Goal: Information Seeking & Learning: Learn about a topic

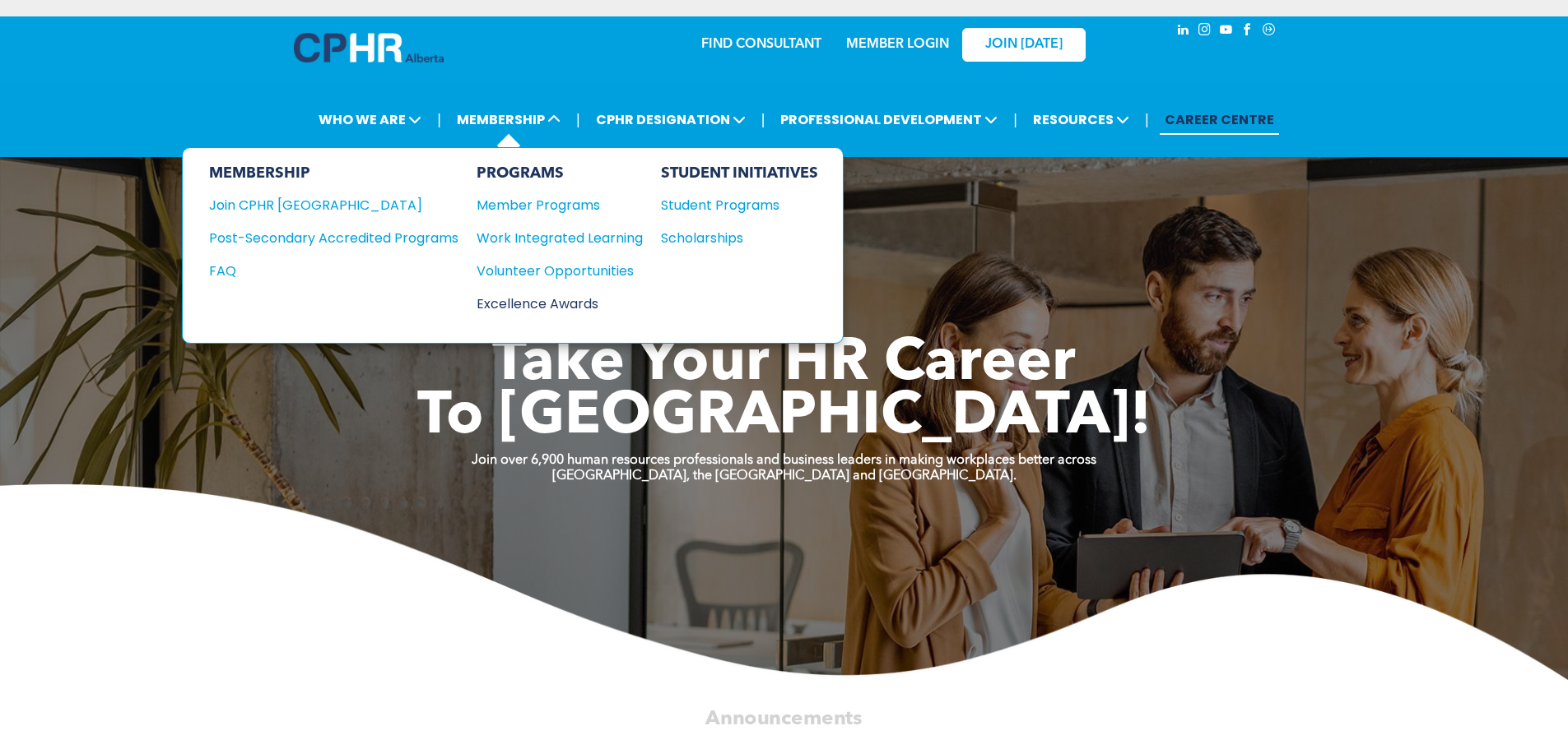
click at [554, 310] on div "Excellence Awards" at bounding box center [551, 304] width 150 height 21
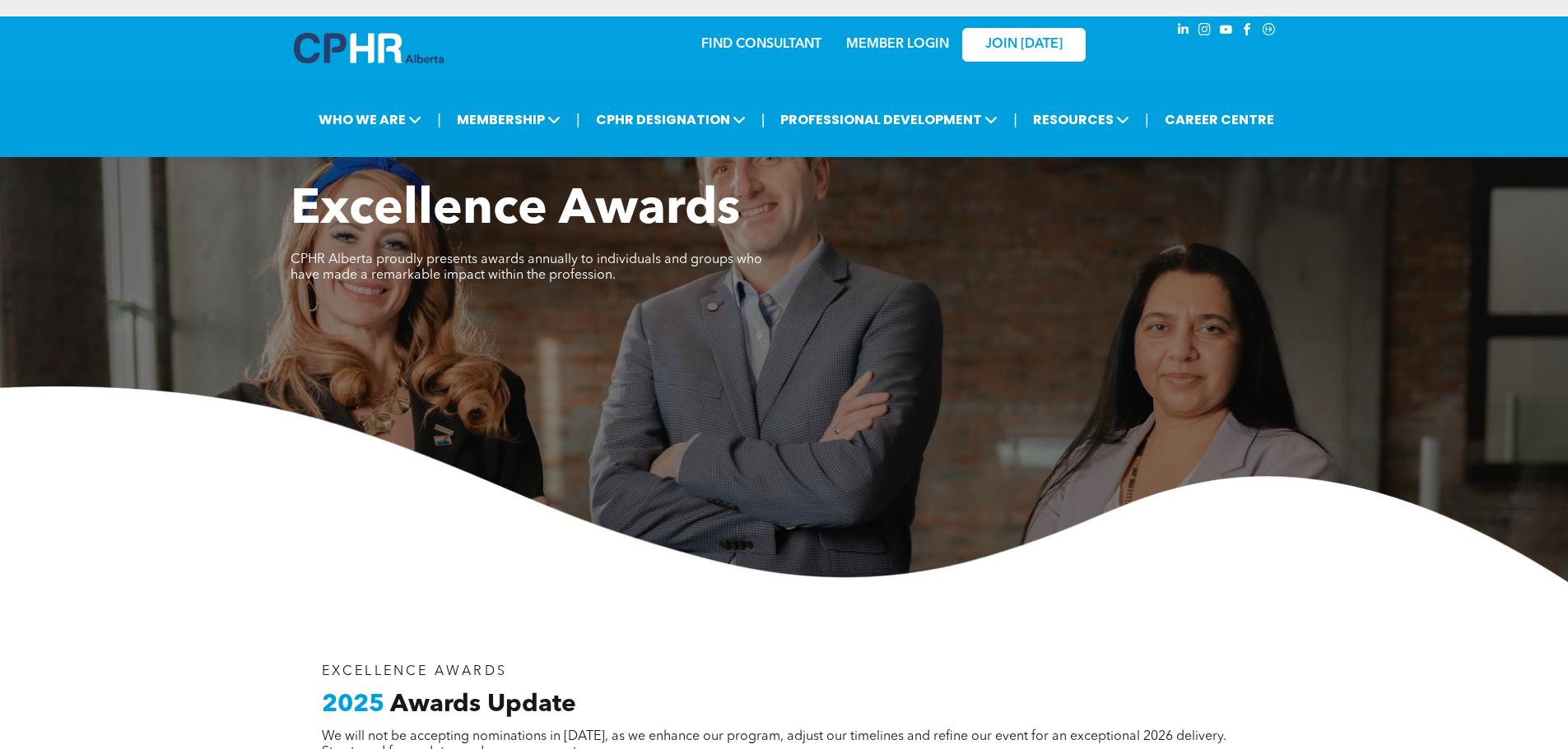
click at [1475, 491] on img at bounding box center [784, 484] width 1568 height 196
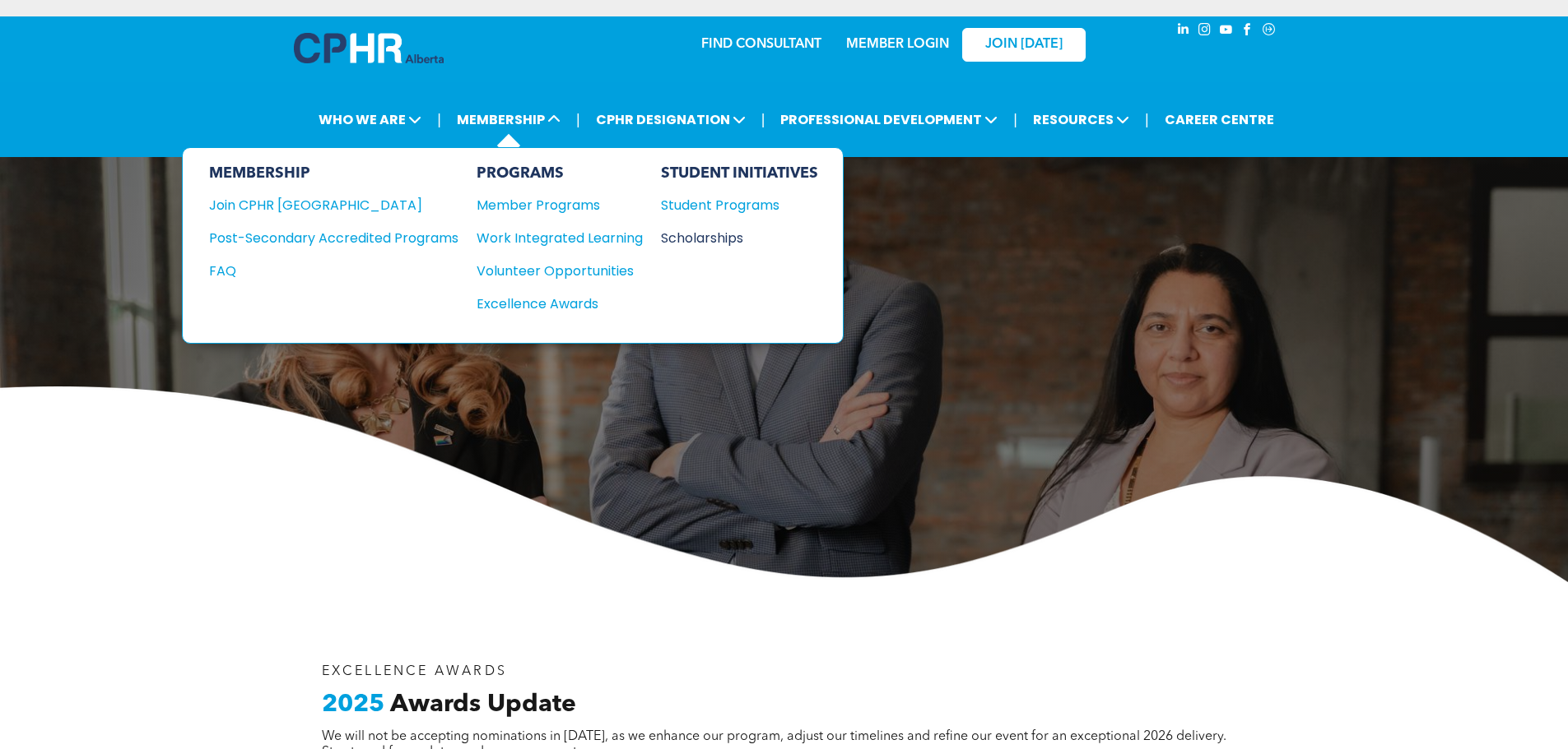
click at [689, 241] on div "Scholarships" at bounding box center [731, 239] width 141 height 21
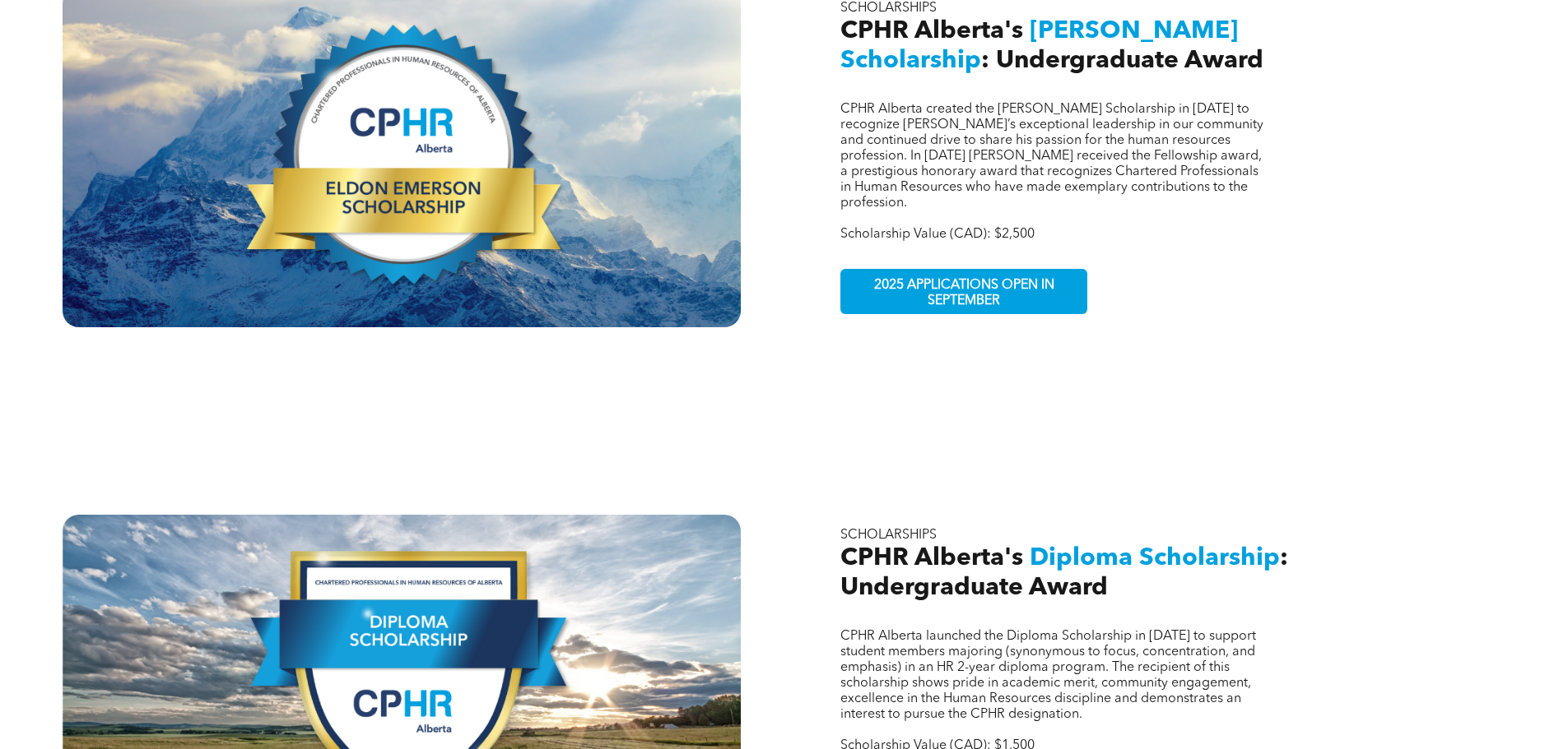
scroll to position [740, 0]
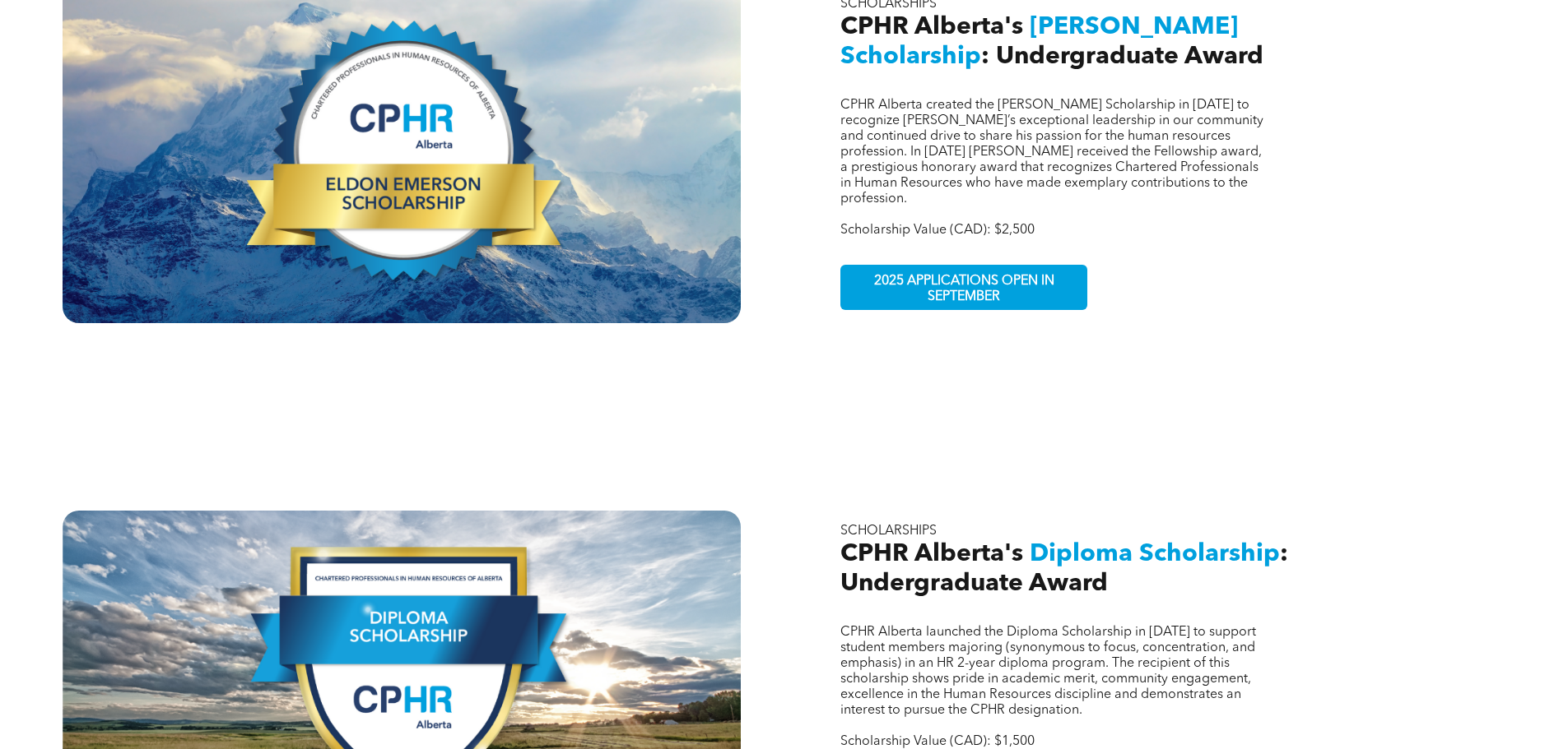
drag, startPoint x: 838, startPoint y: 80, endPoint x: 850, endPoint y: 84, distance: 12.6
click at [838, 80] on div "CPHR Alberta created the [PERSON_NAME] Scholarship in [DATE] to recognize [PERS…" at bounding box center [1166, 153] width 678 height 340
drag, startPoint x: 839, startPoint y: 85, endPoint x: 875, endPoint y: 86, distance: 36.0
click at [877, 91] on div "CPHR Alberta created the [PERSON_NAME] Scholarship in [DATE] to recognize [PERS…" at bounding box center [1166, 153] width 678 height 340
click at [873, 60] on div "CPHR Alberta created the [PERSON_NAME] Scholarship in [DATE] to recognize [PERS…" at bounding box center [1166, 153] width 678 height 340
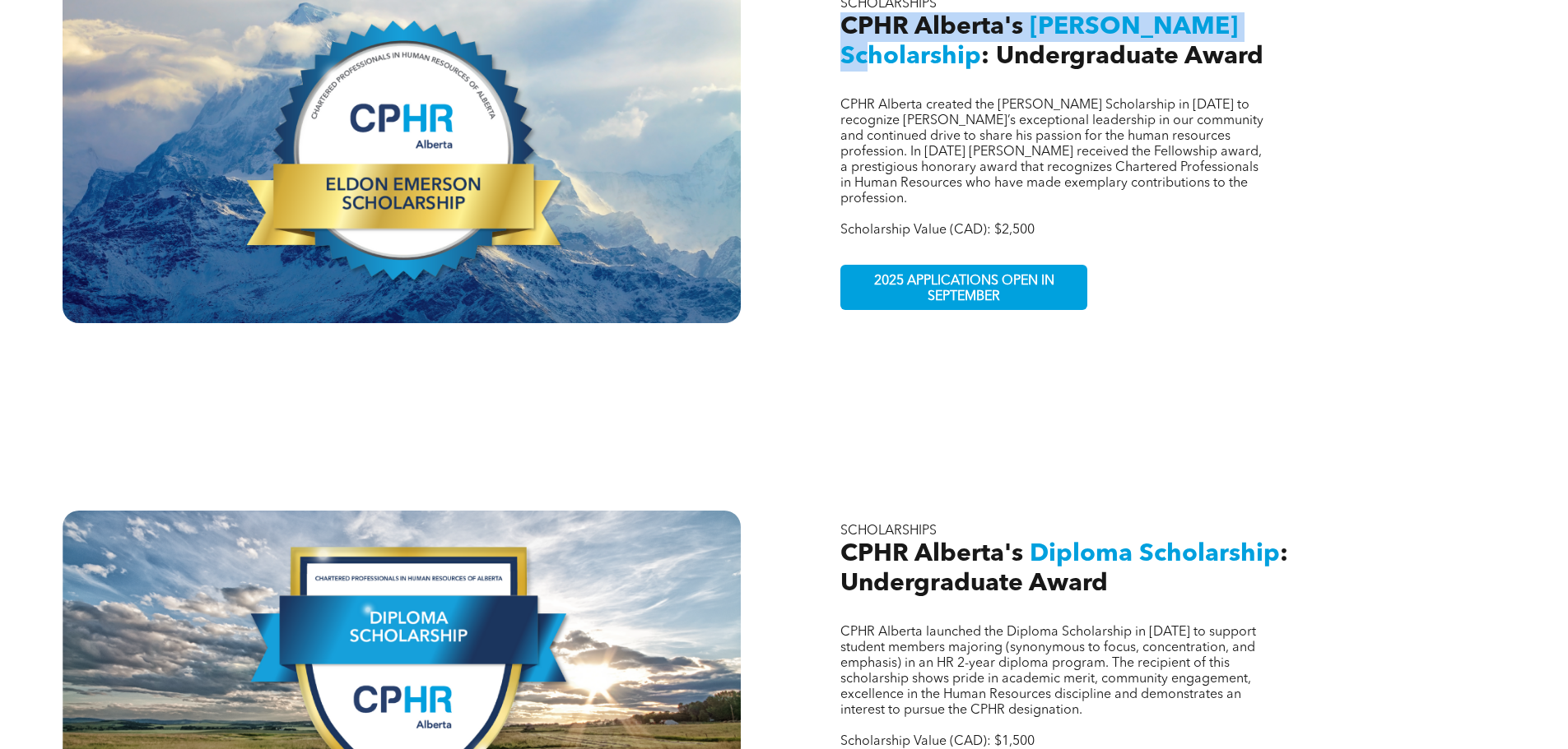
drag, startPoint x: 842, startPoint y: 11, endPoint x: 868, endPoint y: 33, distance: 34.1
click at [868, 33] on h2 "CPHR Alberta's [PERSON_NAME] Scholarship : Undergraduate Award" at bounding box center [1089, 42] width 496 height 60
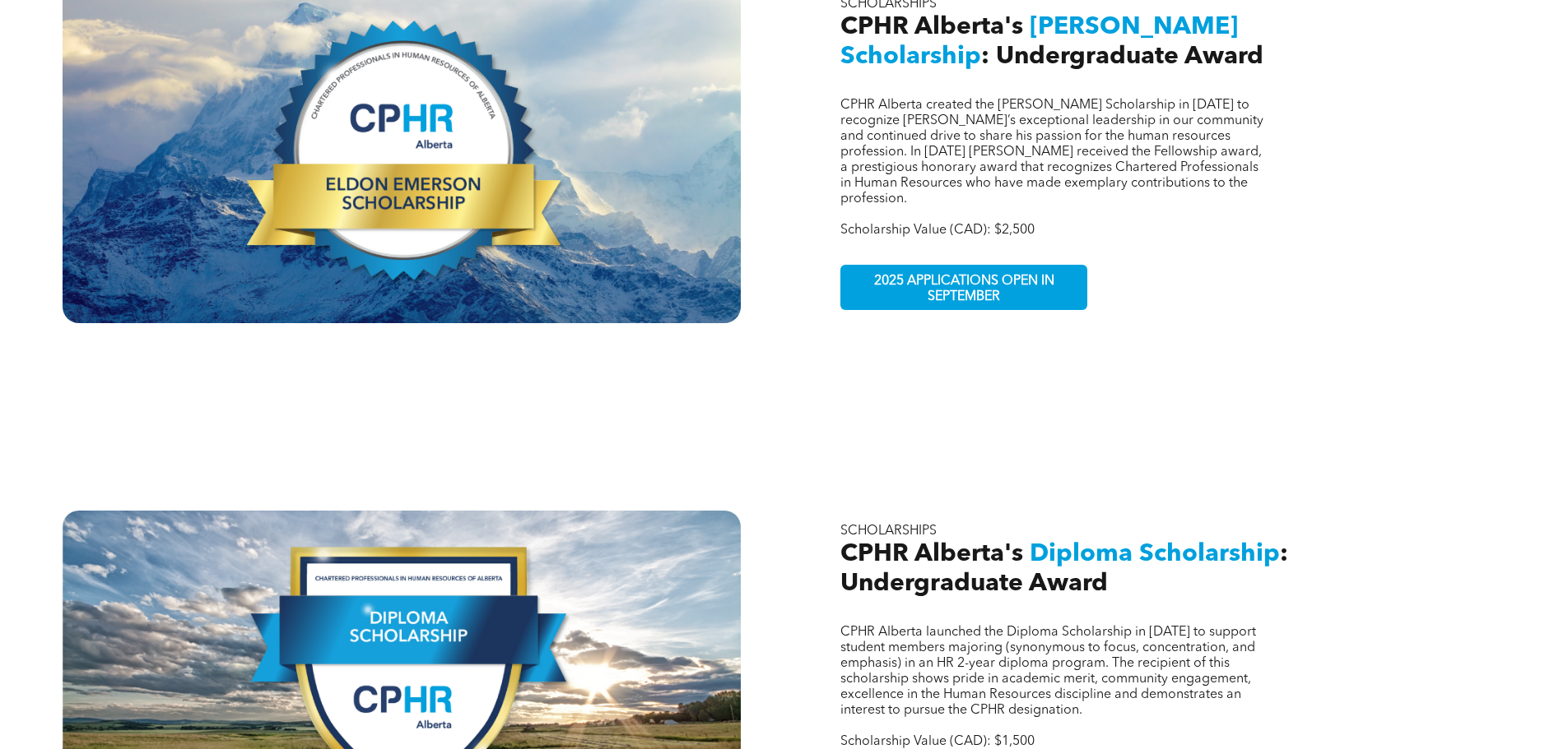
click at [1077, 129] on span "CPHR Alberta created the [PERSON_NAME] Scholarship in [DATE] to recognize [PERS…" at bounding box center [1052, 152] width 423 height 107
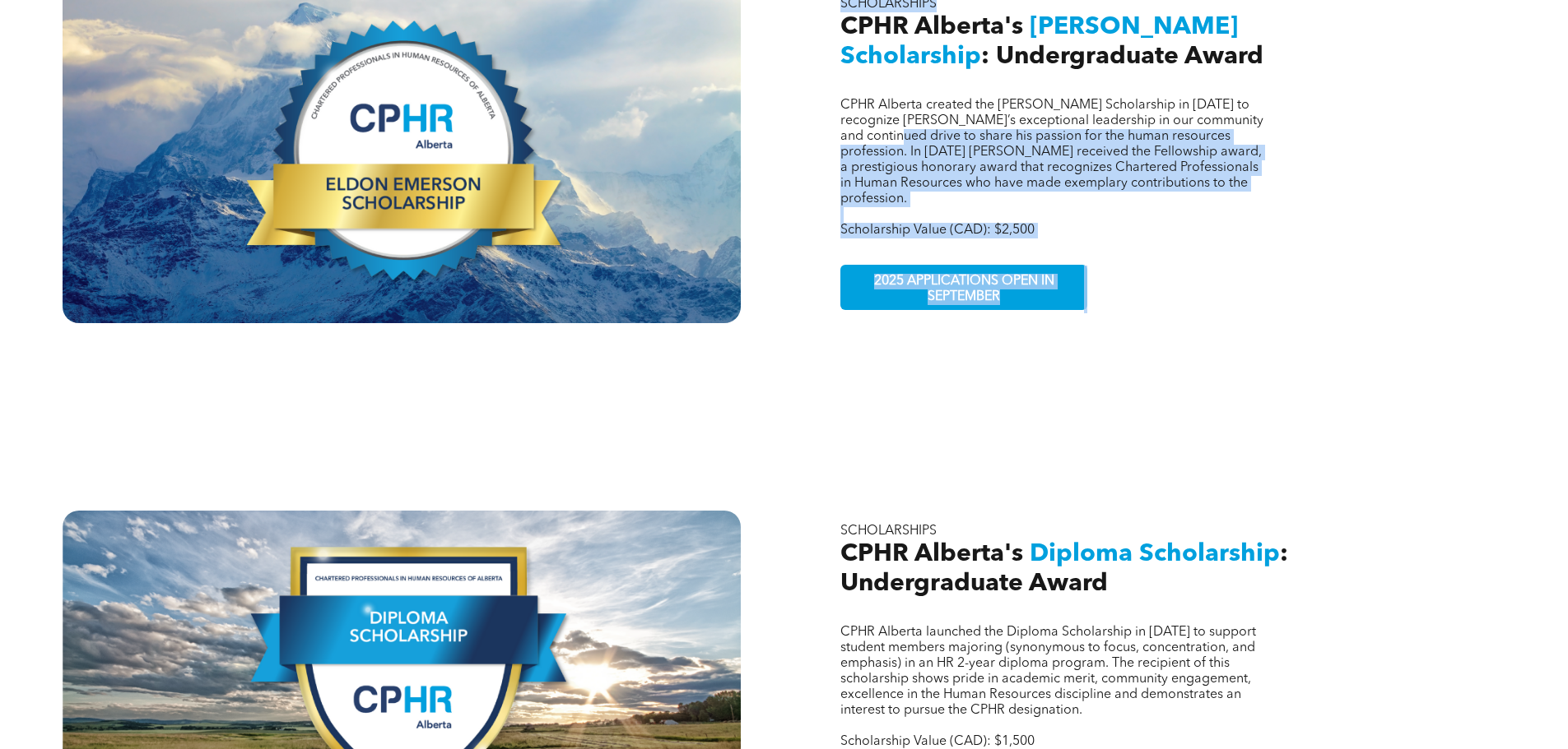
drag, startPoint x: 842, startPoint y: 16, endPoint x: 937, endPoint y: 127, distance: 146.1
click at [937, 128] on div "CPHR Alberta created the [PERSON_NAME] Scholarship in [DATE] to recognize [PERS…" at bounding box center [1166, 153] width 678 height 340
click at [1028, 168] on span "CPHR Alberta created the [PERSON_NAME] Scholarship in [DATE] to recognize [PERS…" at bounding box center [1052, 152] width 423 height 107
click at [1045, 207] on p at bounding box center [1054, 215] width 429 height 16
click at [1050, 223] on p "Scholarship Value (CAD): $2,500" at bounding box center [1054, 230] width 429 height 16
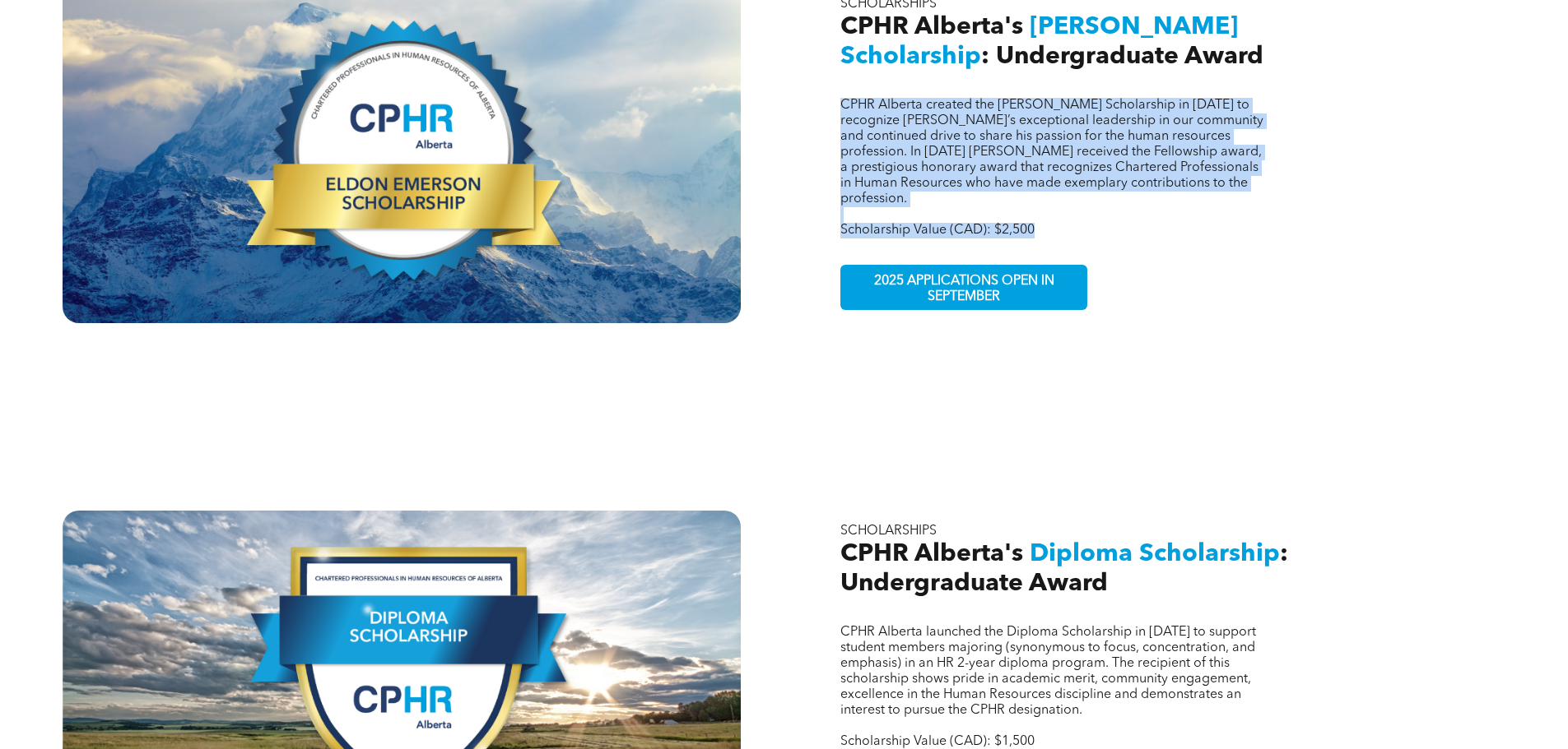
drag, startPoint x: 1049, startPoint y: 197, endPoint x: 839, endPoint y: 74, distance: 243.4
click at [839, 74] on div "CPHR Alberta created the [PERSON_NAME] Scholarship in [DATE] to recognize [PERS…" at bounding box center [1166, 153] width 678 height 340
copy div "CPHR Alberta created the [PERSON_NAME] Scholarship in [DATE] to recognize [PERS…"
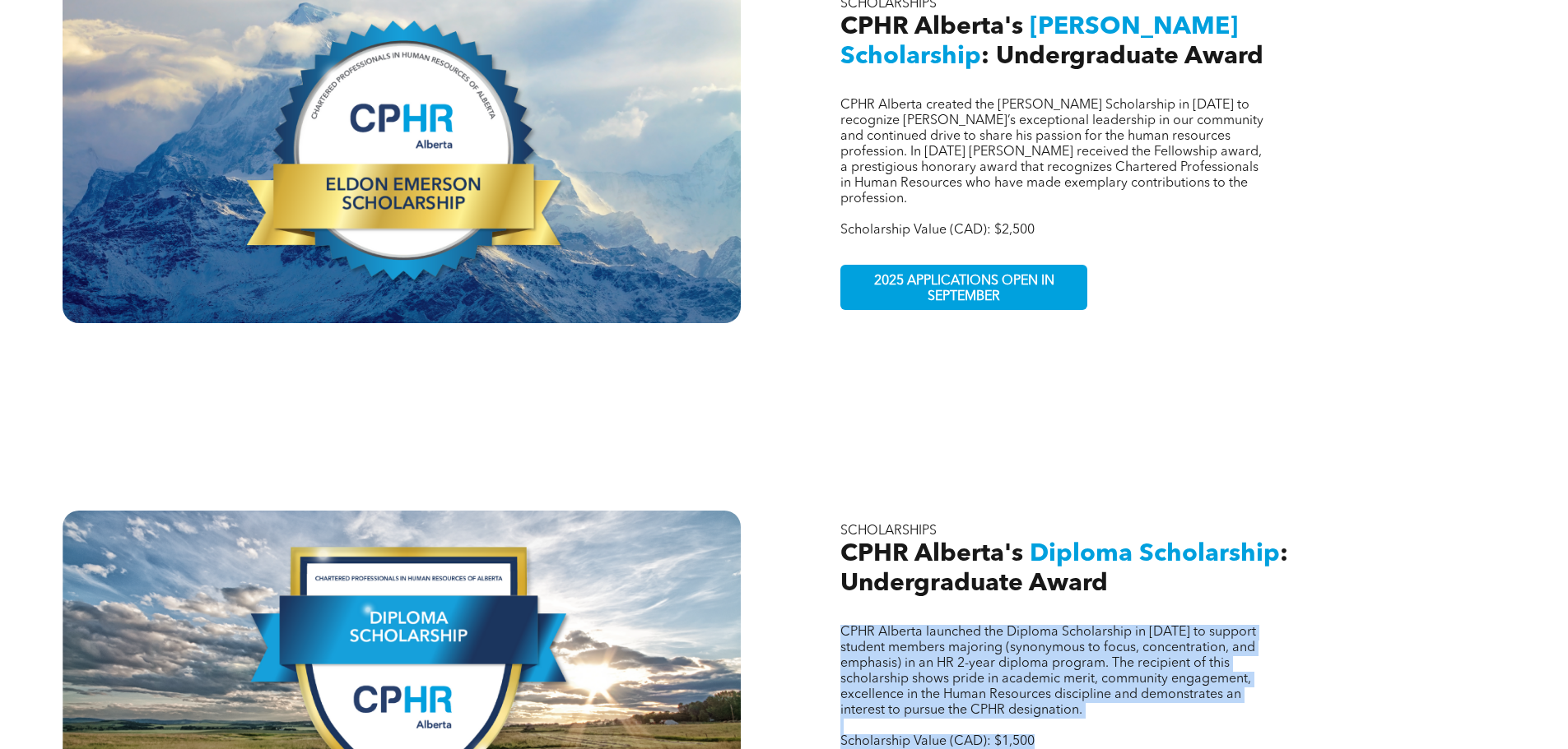
drag, startPoint x: 843, startPoint y: 599, endPoint x: 1068, endPoint y: 717, distance: 254.1
click at [1069, 717] on div "CPHR Alberta launched the Diploma Scholarship in [DATE] to support student memb…" at bounding box center [1054, 687] width 429 height 125
copy div "CPHR Alberta launched the Diploma Scholarship in [DATE] to support student memb…"
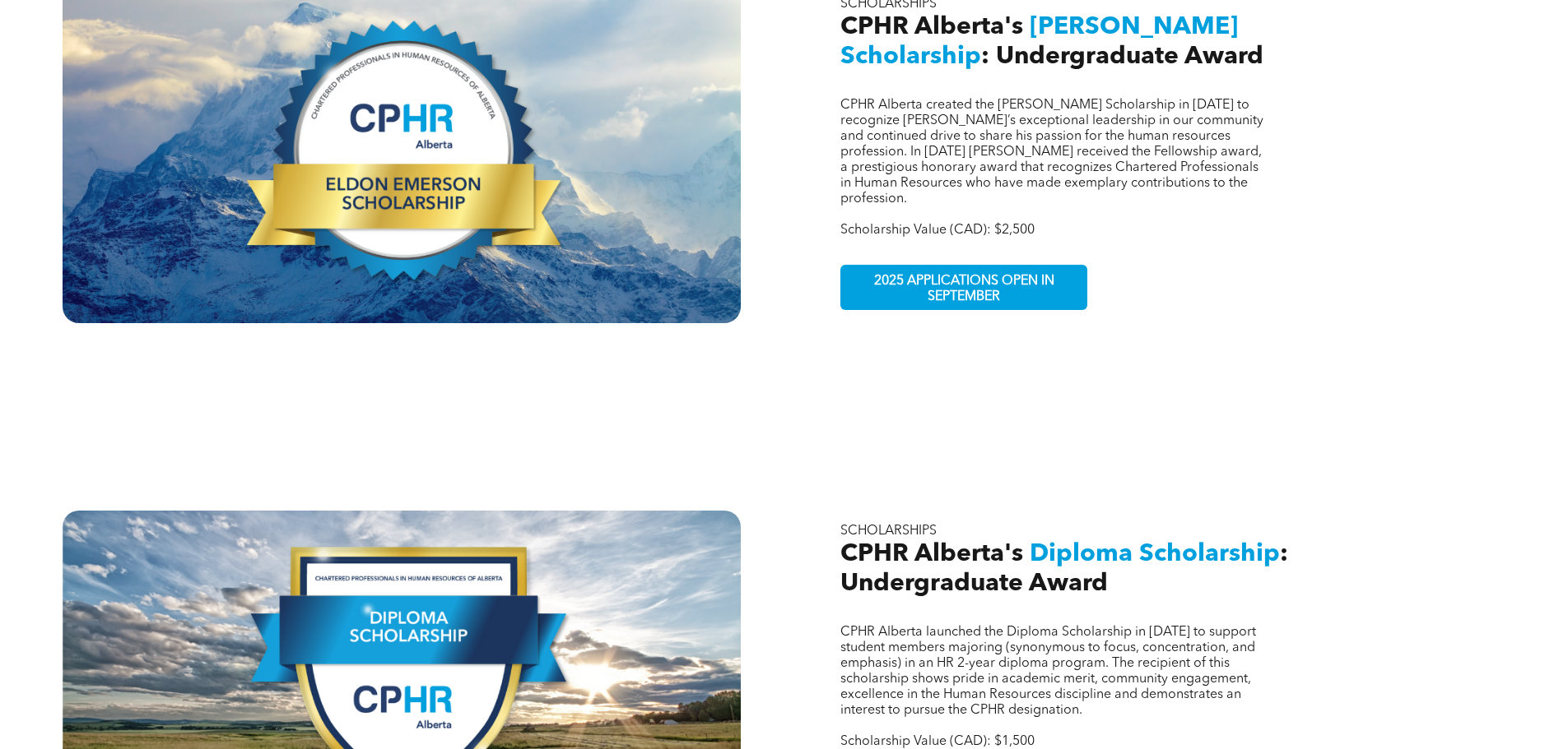
click at [974, 115] on span "CPHR Alberta created the [PERSON_NAME] Scholarship in [DATE] to recognize [PERS…" at bounding box center [1052, 152] width 423 height 107
click at [838, 89] on div "CPHR Alberta created the [PERSON_NAME] Scholarship in [DATE] to recognize [PERS…" at bounding box center [1166, 153] width 678 height 340
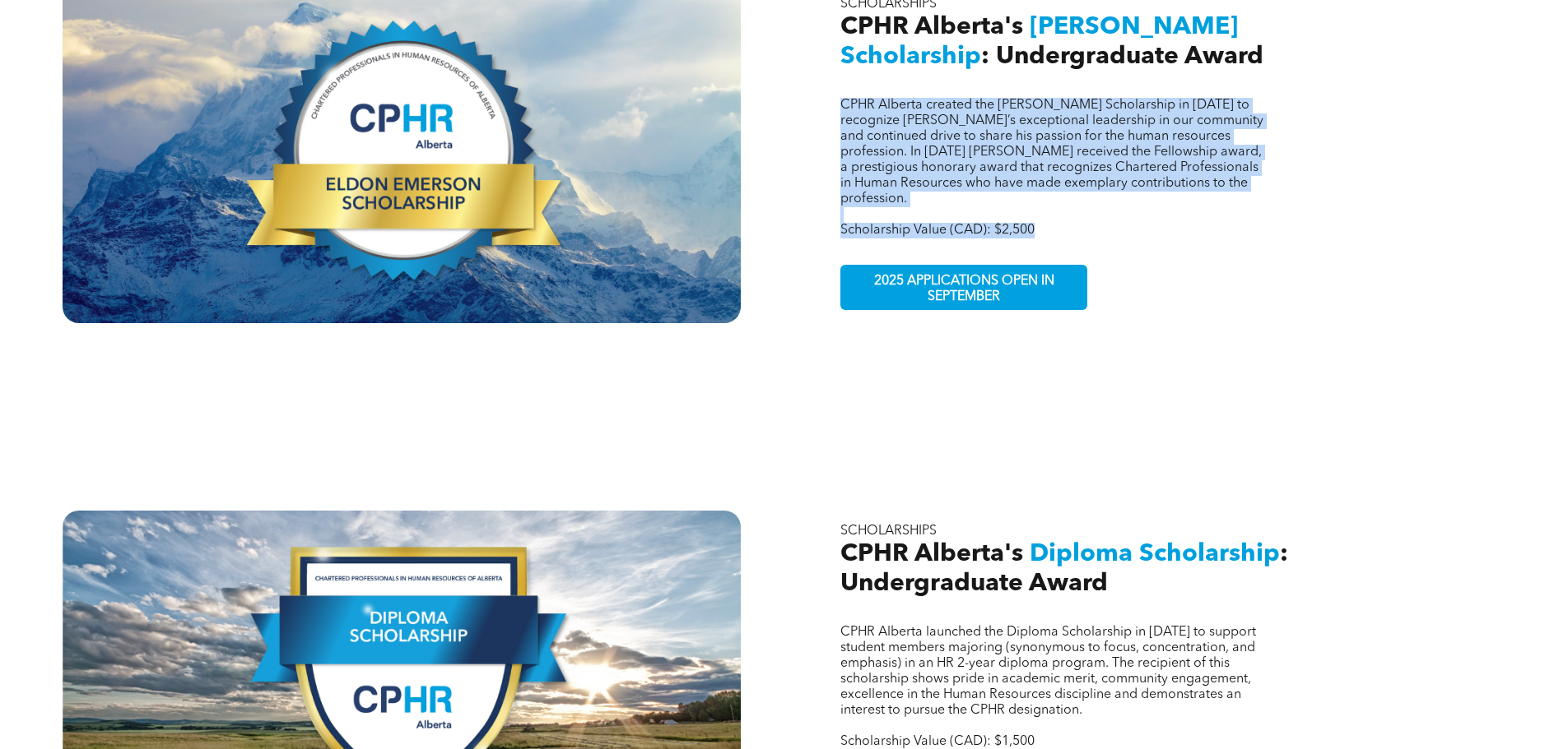
drag, startPoint x: 844, startPoint y: 85, endPoint x: 1036, endPoint y: 197, distance: 222.3
click at [1036, 199] on div "CPHR Alberta created the [PERSON_NAME] Scholarship in [DATE] to recognize [PERS…" at bounding box center [1054, 168] width 429 height 141
copy div "CPHR Alberta created the [PERSON_NAME] Scholarship in [DATE] to recognize [PERS…"
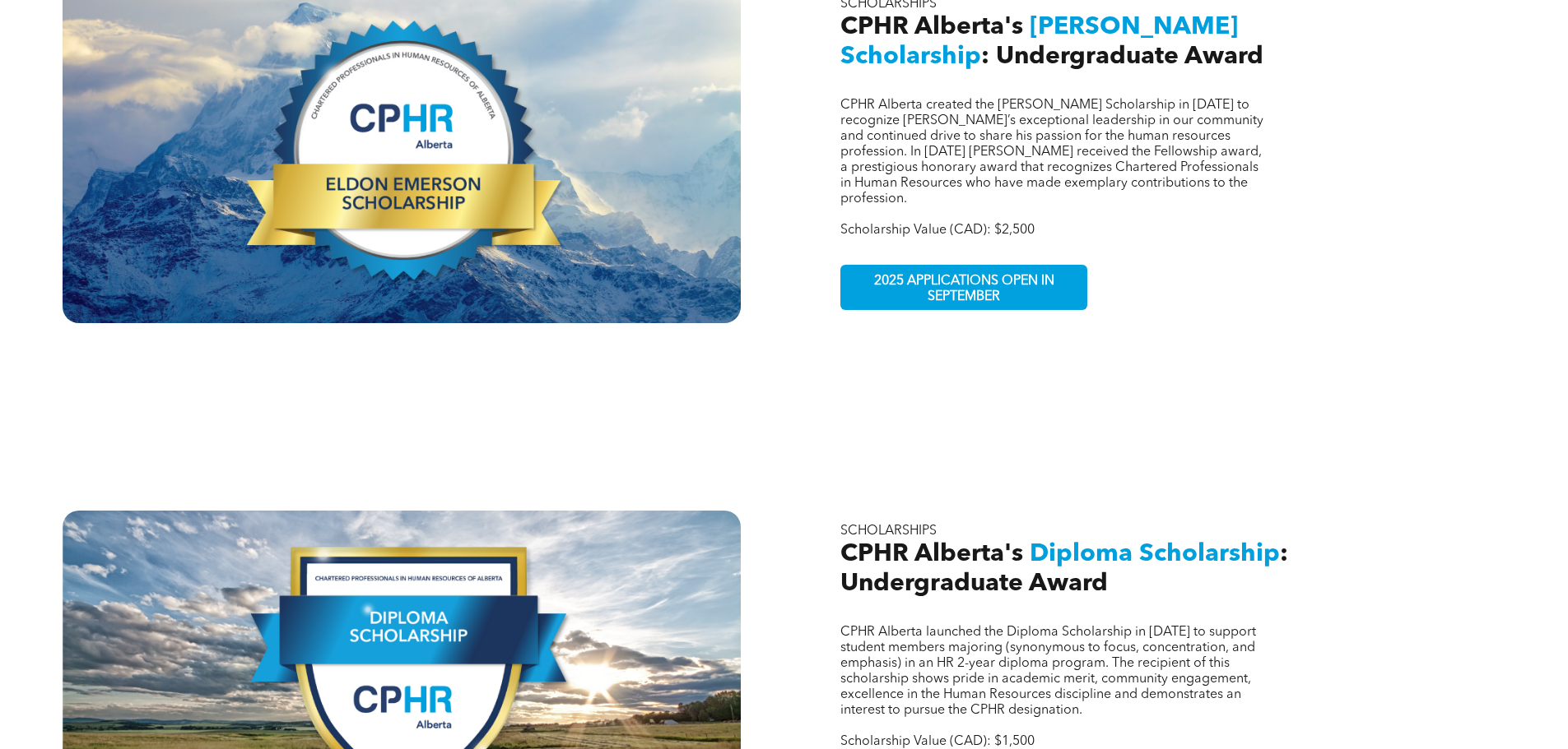
click at [955, 542] on span "CPHR Alberta's" at bounding box center [931, 554] width 183 height 25
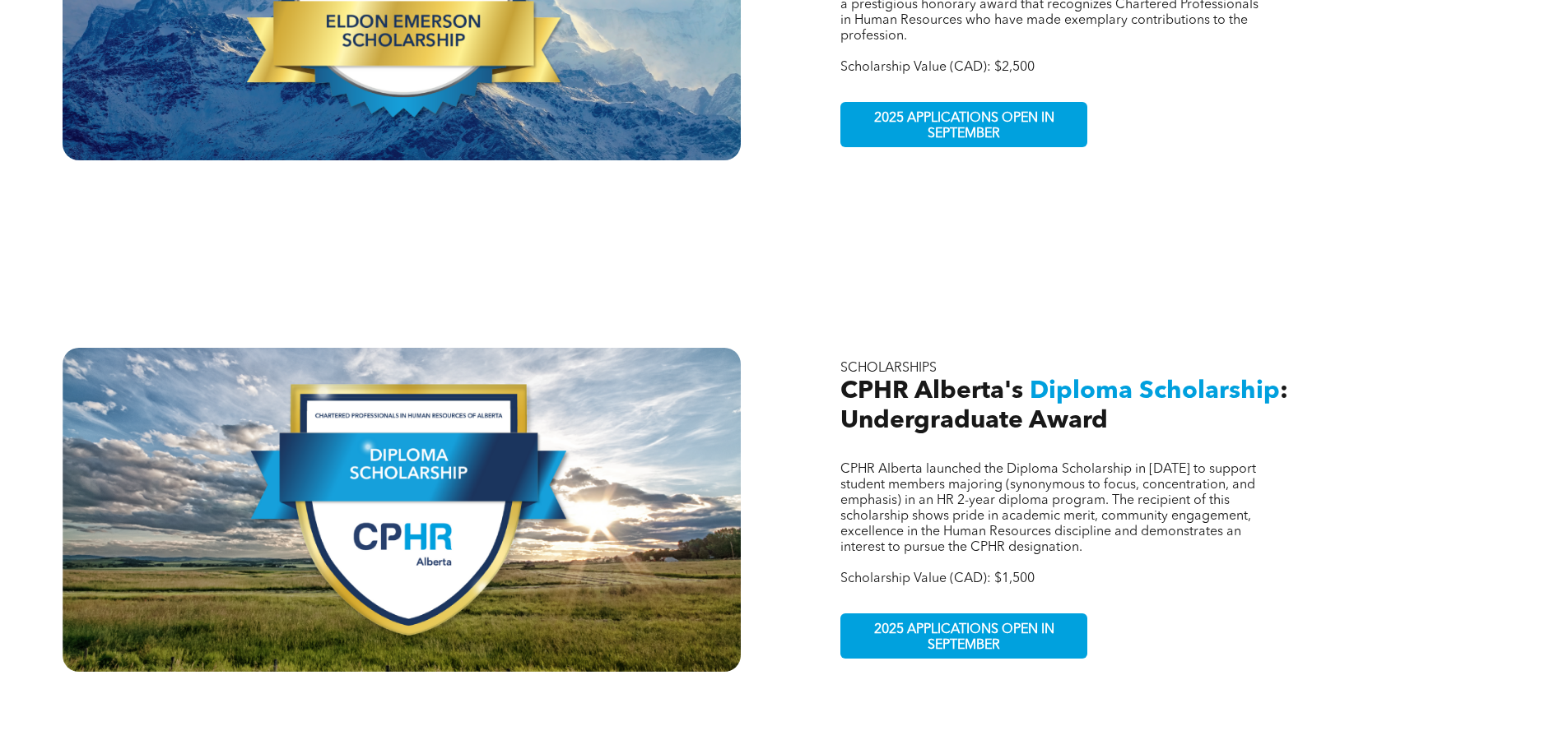
scroll to position [904, 0]
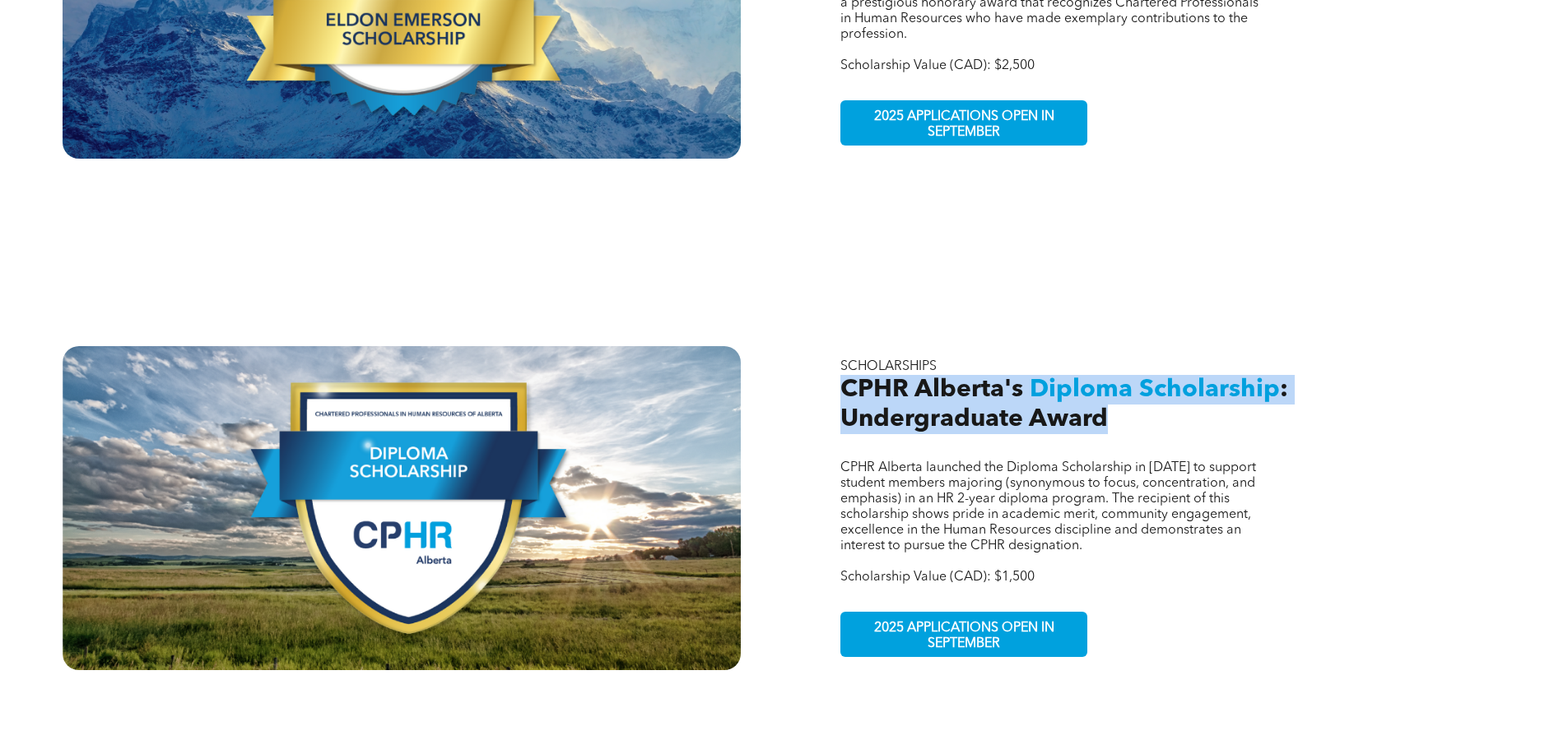
drag, startPoint x: 845, startPoint y: 357, endPoint x: 1101, endPoint y: 384, distance: 257.4
click at [1101, 384] on h2 "CPHR Alberta's Diploma Scholarship : Undergraduate Award" at bounding box center [1089, 404] width 496 height 60
copy h2 "CPHR Alberta's Diploma Scholarship : Undergraduate Award"
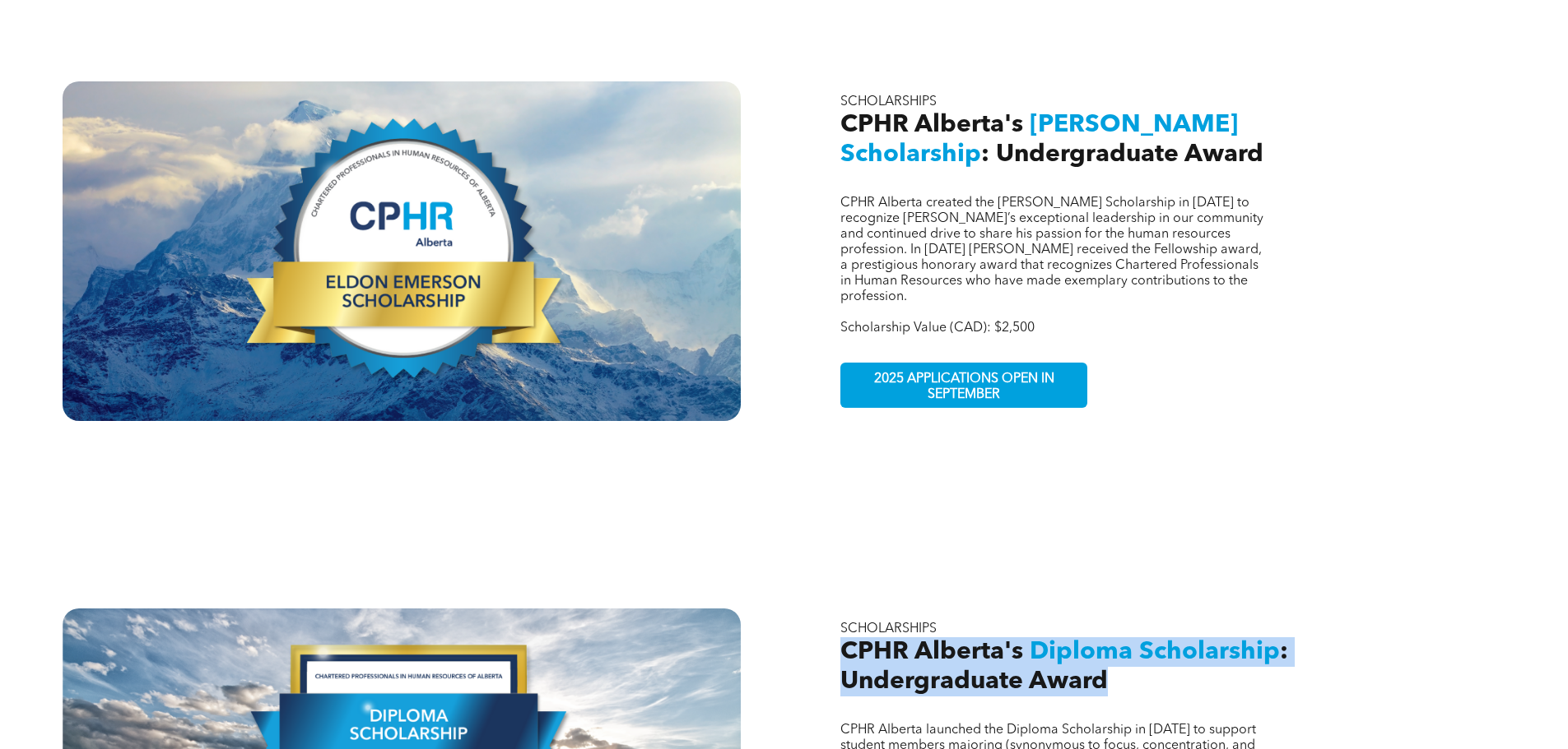
scroll to position [576, 0]
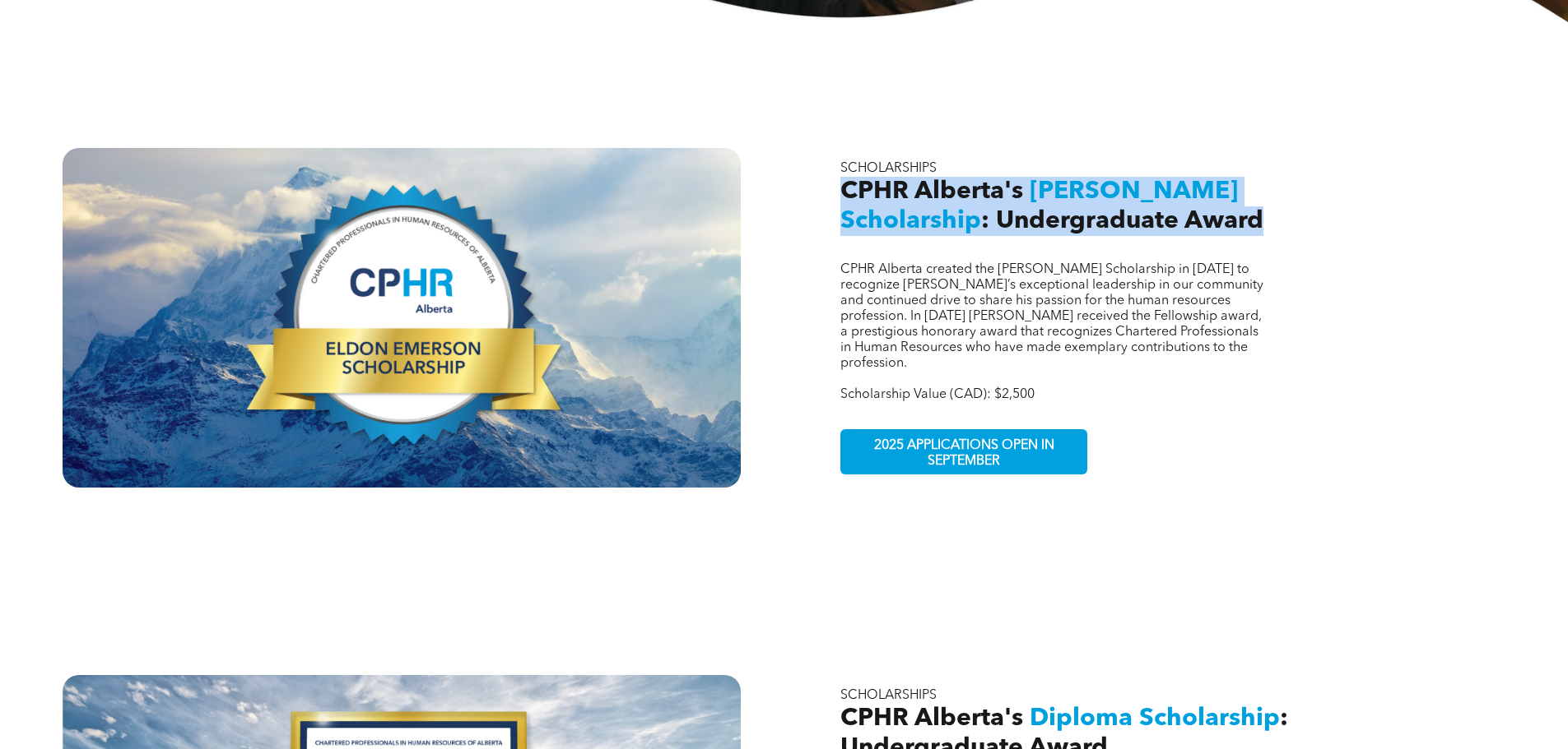
drag, startPoint x: 842, startPoint y: 176, endPoint x: 1256, endPoint y: 210, distance: 415.4
click at [1256, 210] on h2 "CPHR Alberta's [PERSON_NAME] Scholarship : Undergraduate Award" at bounding box center [1089, 206] width 496 height 60
copy h2 "CPHR Alberta's [PERSON_NAME] Scholarship : Undergraduate Award"
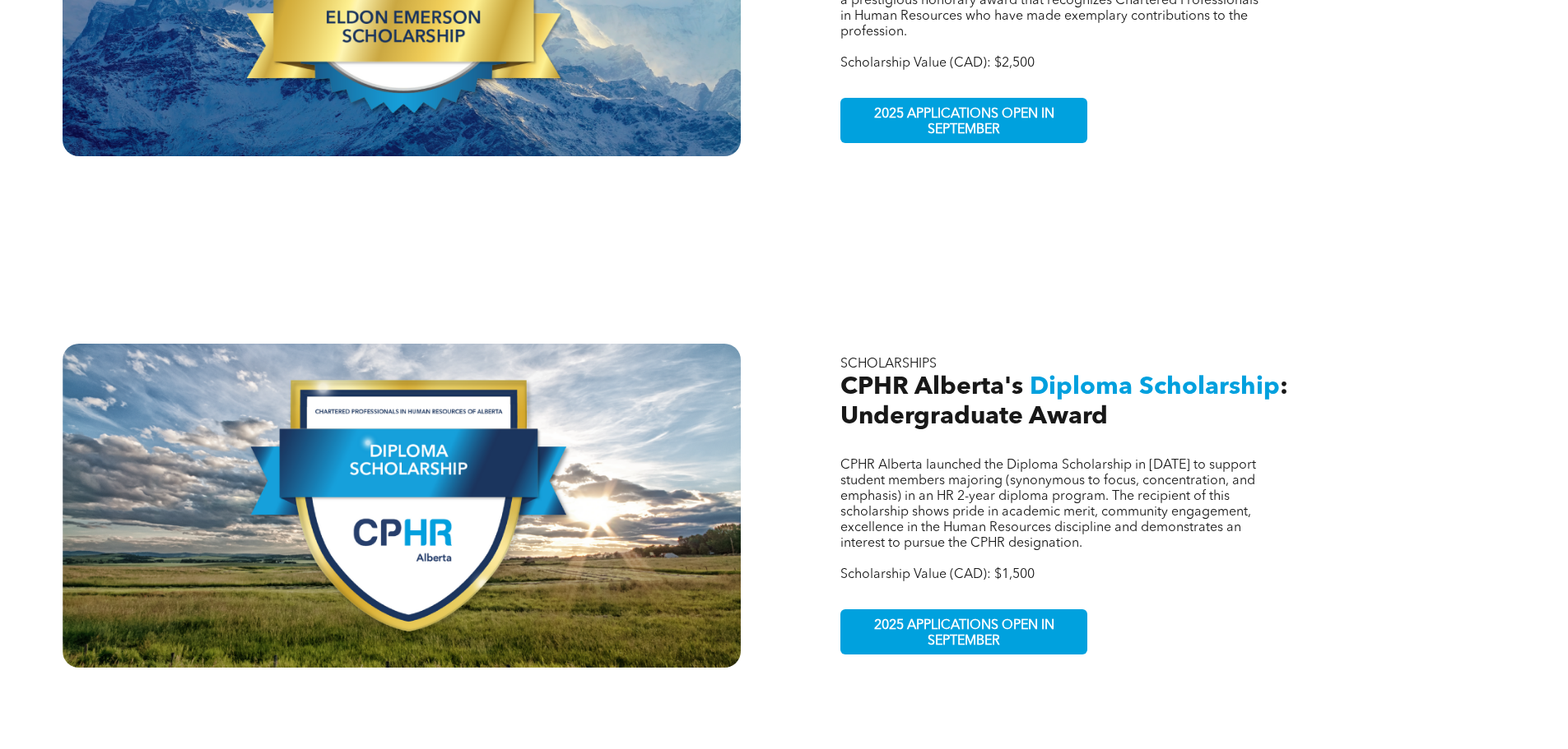
scroll to position [987, 0]
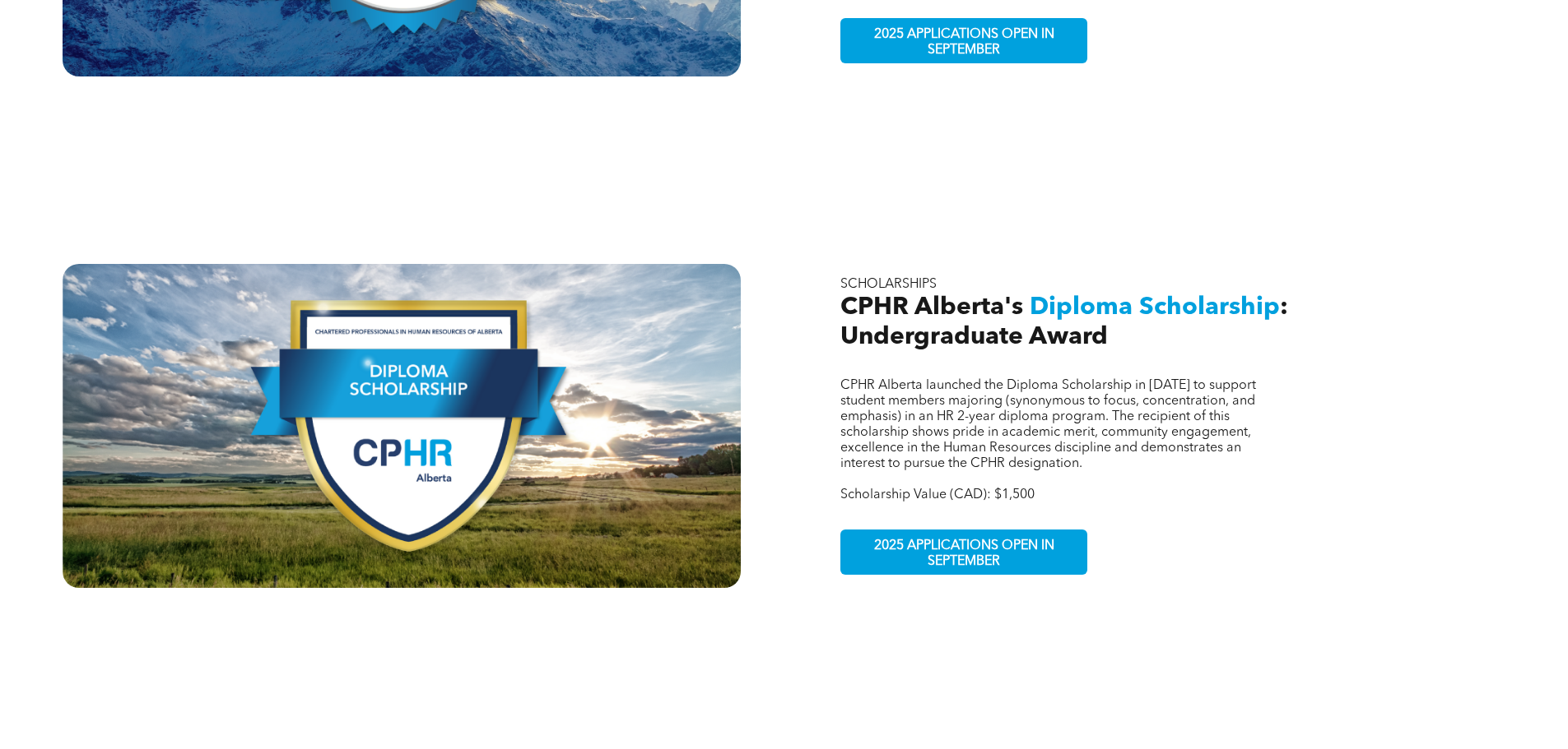
drag, startPoint x: 883, startPoint y: 294, endPoint x: 865, endPoint y: 282, distance: 21.6
click at [883, 295] on span ": Undergraduate Award" at bounding box center [1064, 322] width 448 height 54
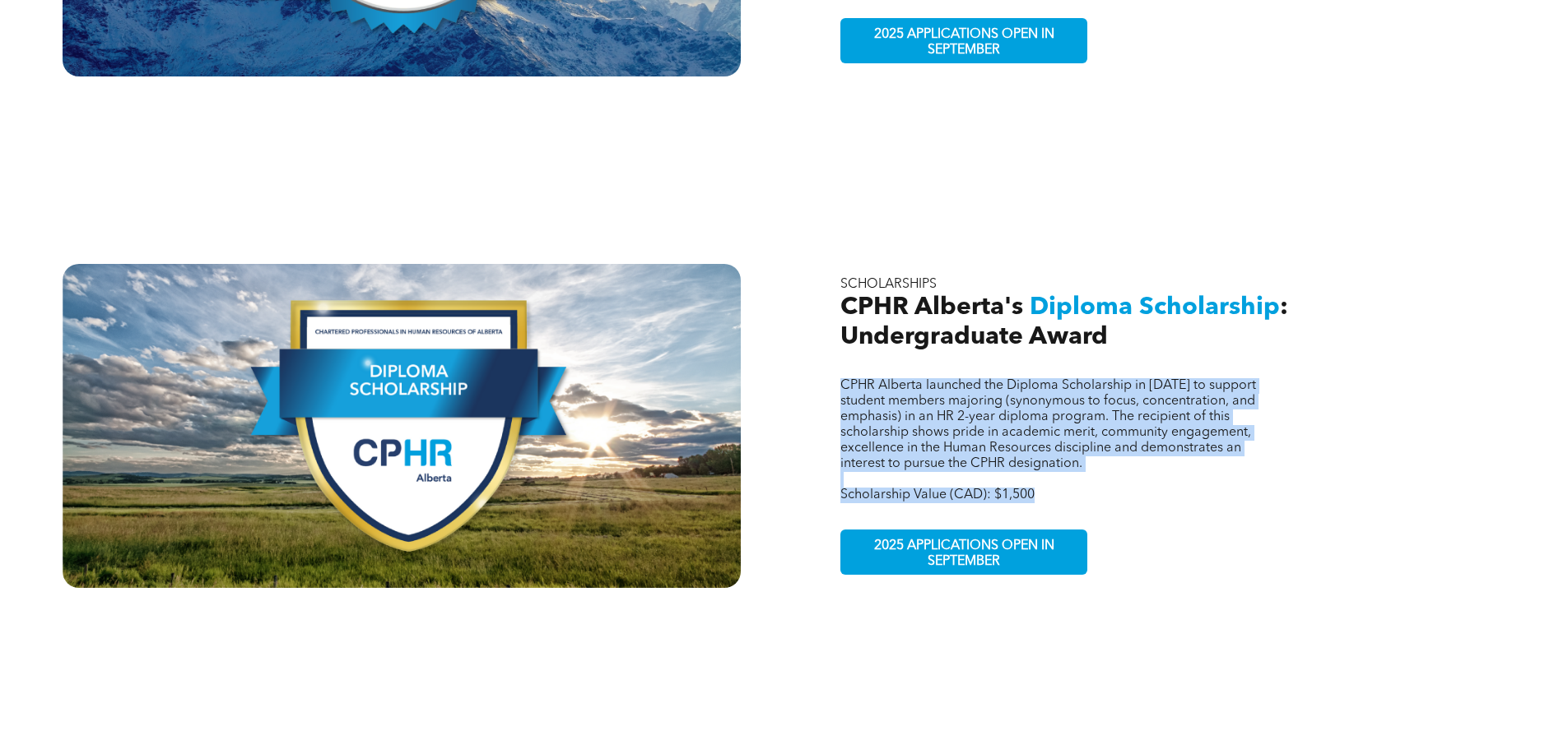
drag, startPoint x: 841, startPoint y: 354, endPoint x: 1034, endPoint y: 462, distance: 221.2
click at [1034, 462] on div "CPHR Alberta launched the Diploma Scholarship in [DATE] to support student memb…" at bounding box center [1054, 441] width 429 height 125
copy div "CPHR Alberta launched the Diploma Scholarship in [DATE] to support student memb…"
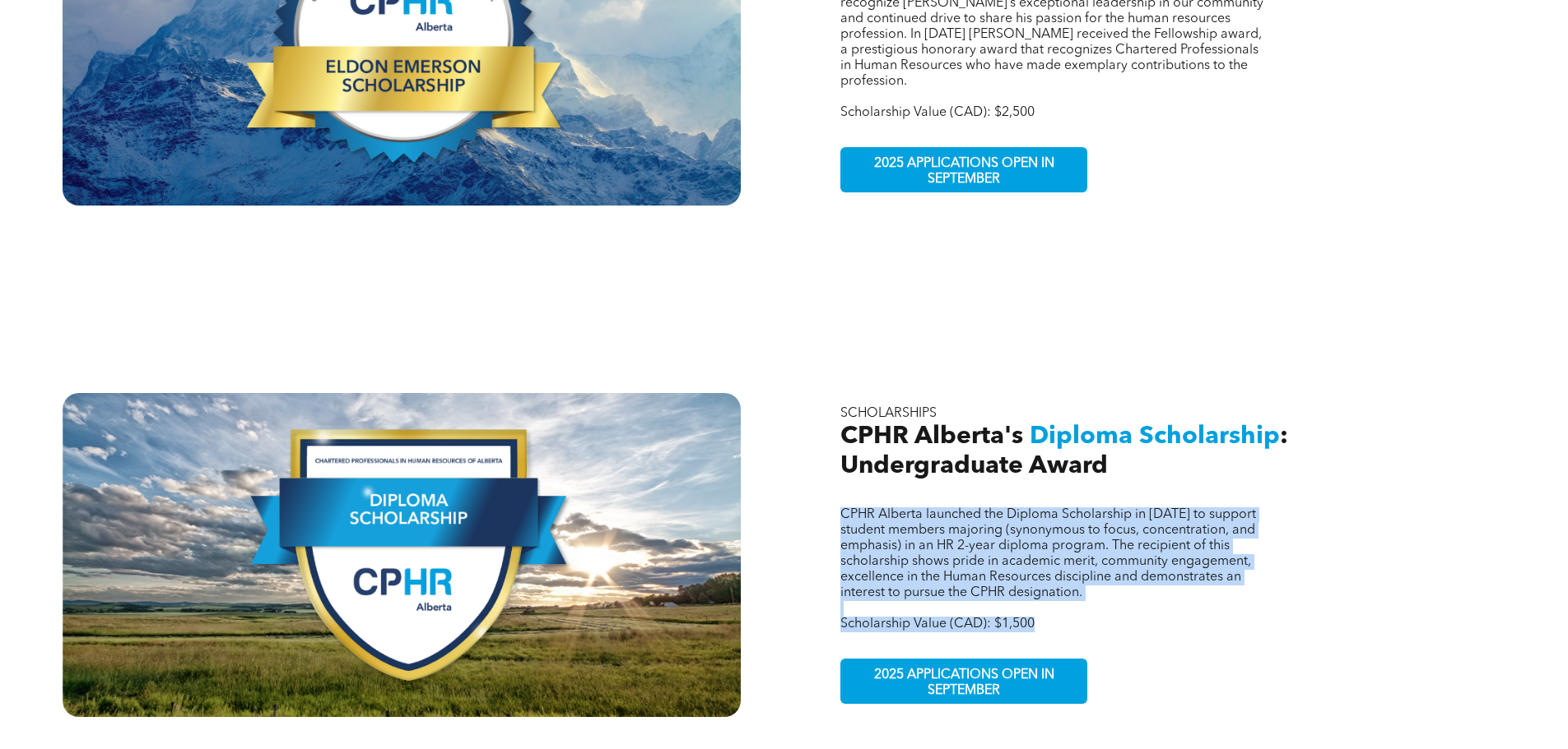
scroll to position [740, 0]
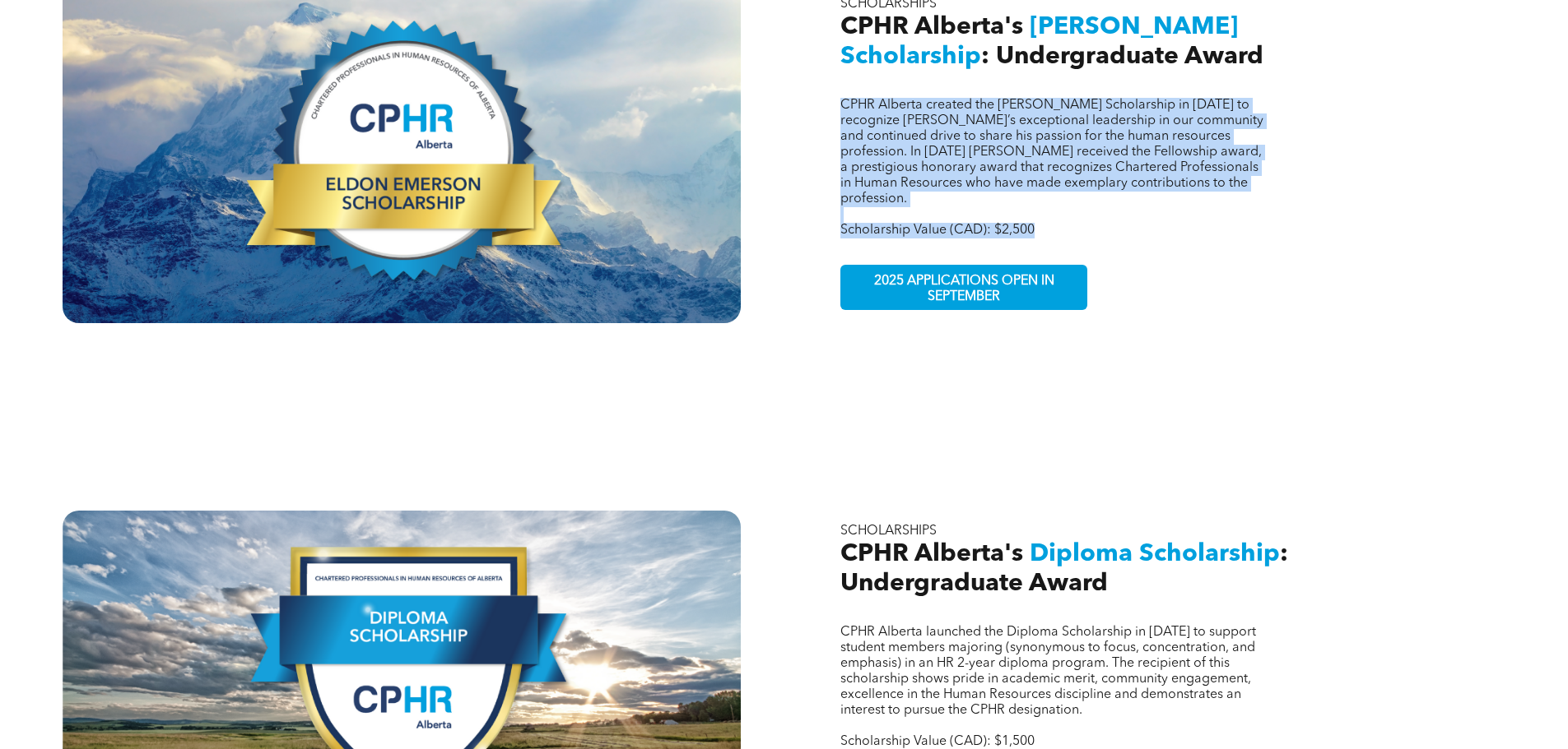
drag, startPoint x: 842, startPoint y: 88, endPoint x: 1038, endPoint y: 199, distance: 225.2
click at [1038, 199] on div "CPHR Alberta created the [PERSON_NAME] Scholarship in [DATE] to recognize [PERS…" at bounding box center [1054, 168] width 429 height 141
copy div "CPHR Alberta created the [PERSON_NAME] Scholarship in [DATE] to recognize [PERS…"
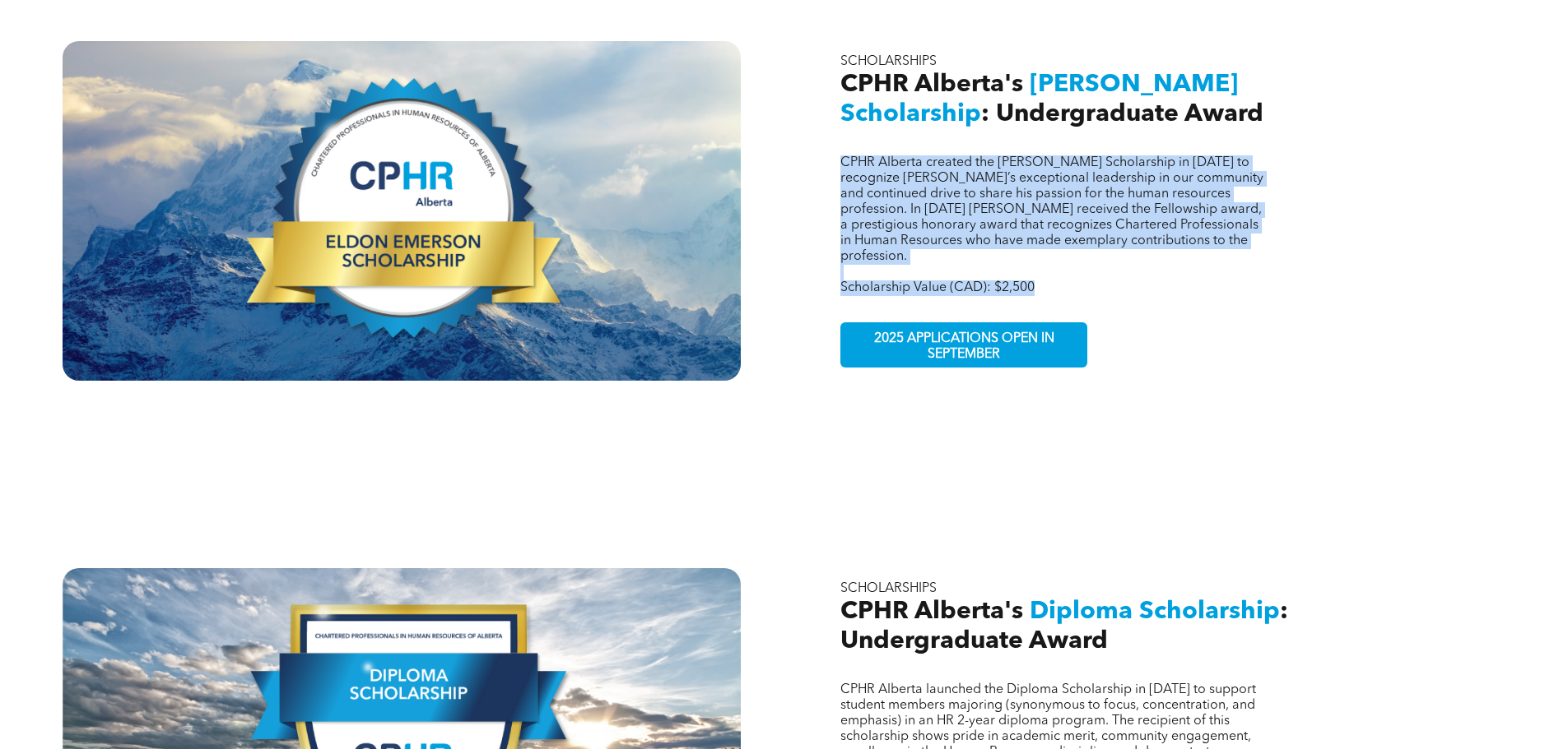
scroll to position [658, 0]
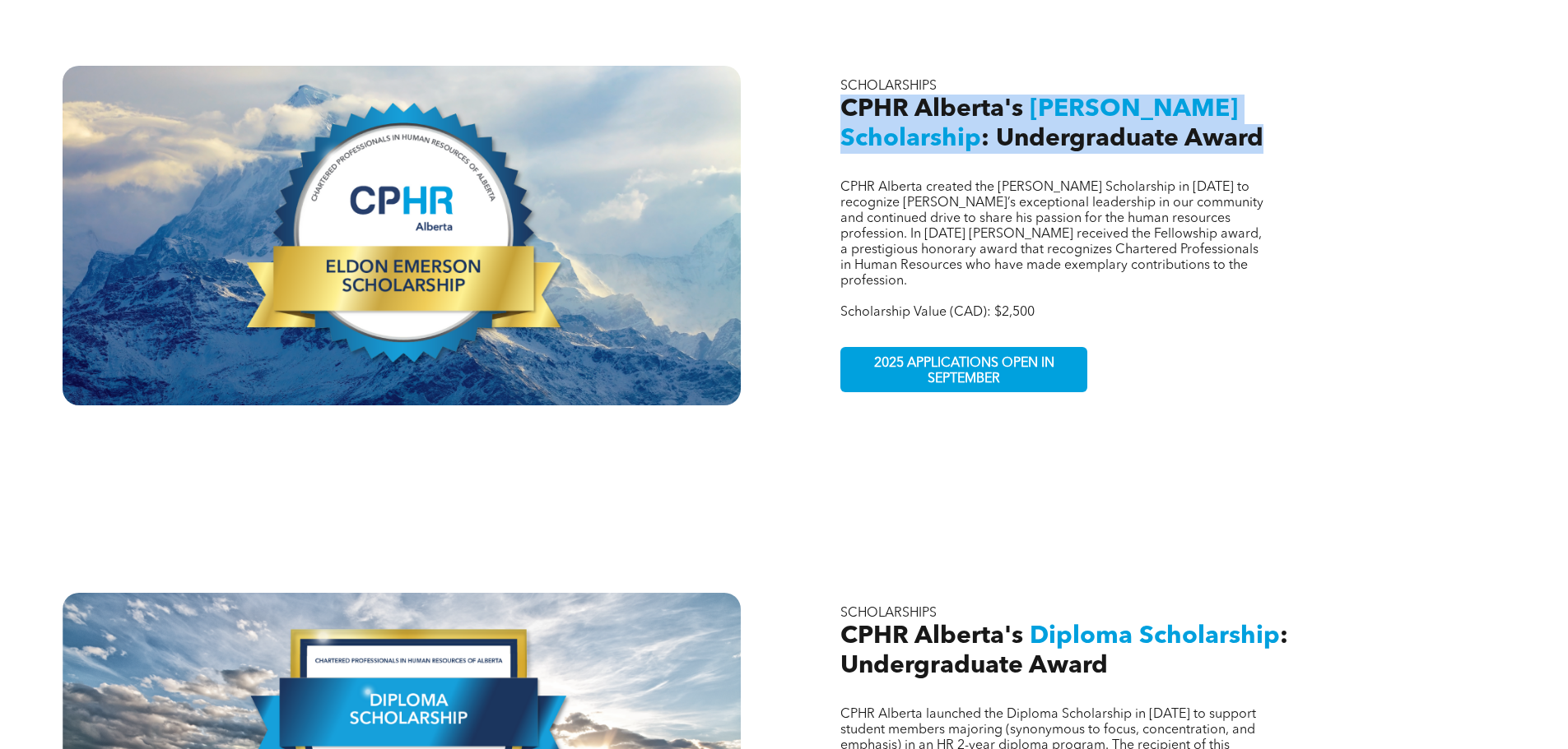
drag, startPoint x: 848, startPoint y: 93, endPoint x: 1262, endPoint y: 134, distance: 416.0
click at [1262, 134] on h2 "CPHR Alberta's [PERSON_NAME] Scholarship : Undergraduate Award" at bounding box center [1089, 124] width 496 height 60
copy h2 "CPHR Alberta's [PERSON_NAME] Scholarship : Undergraduate Award"
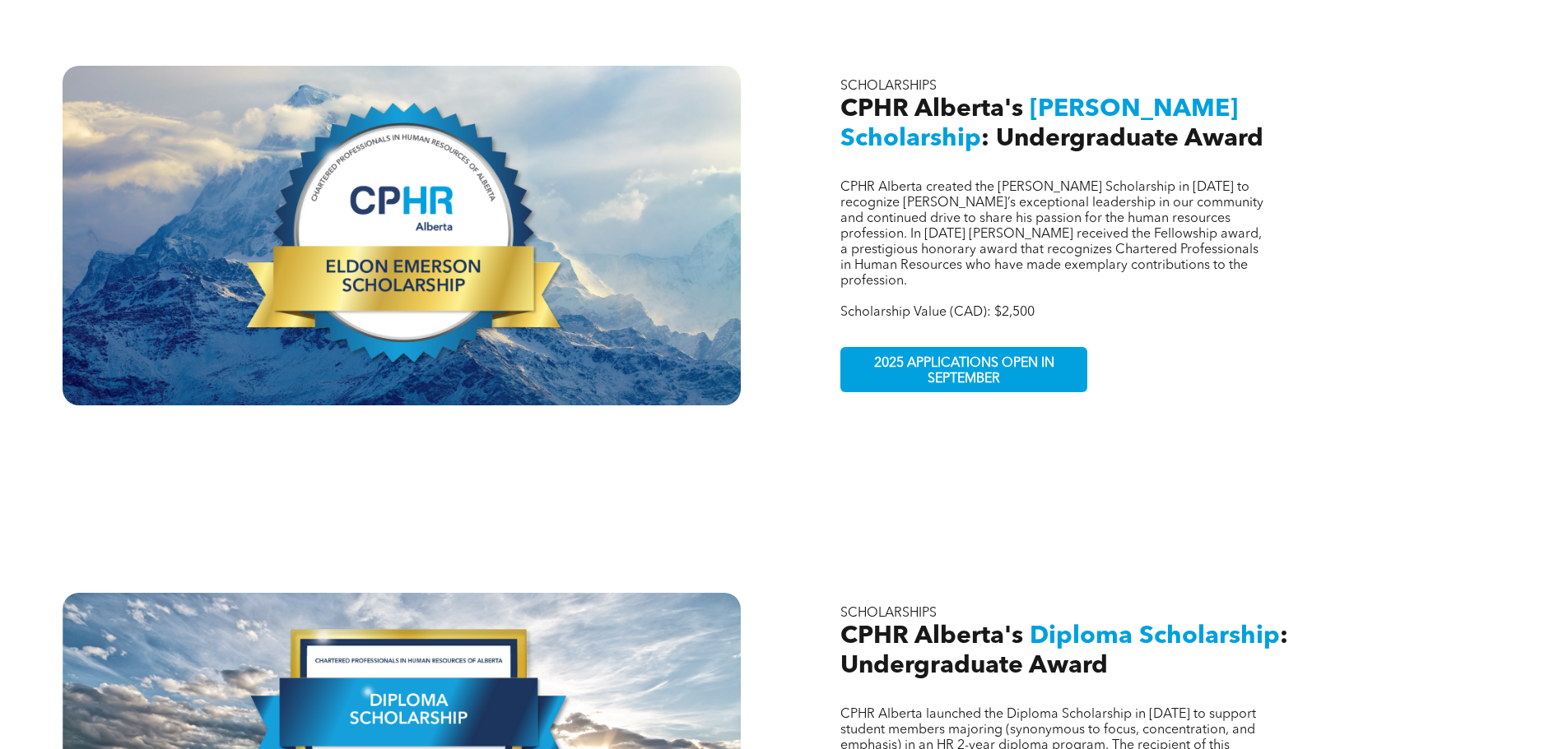
click at [858, 184] on span "CPHR Alberta created the [PERSON_NAME] Scholarship in [DATE] to recognize [PERS…" at bounding box center [1052, 234] width 423 height 107
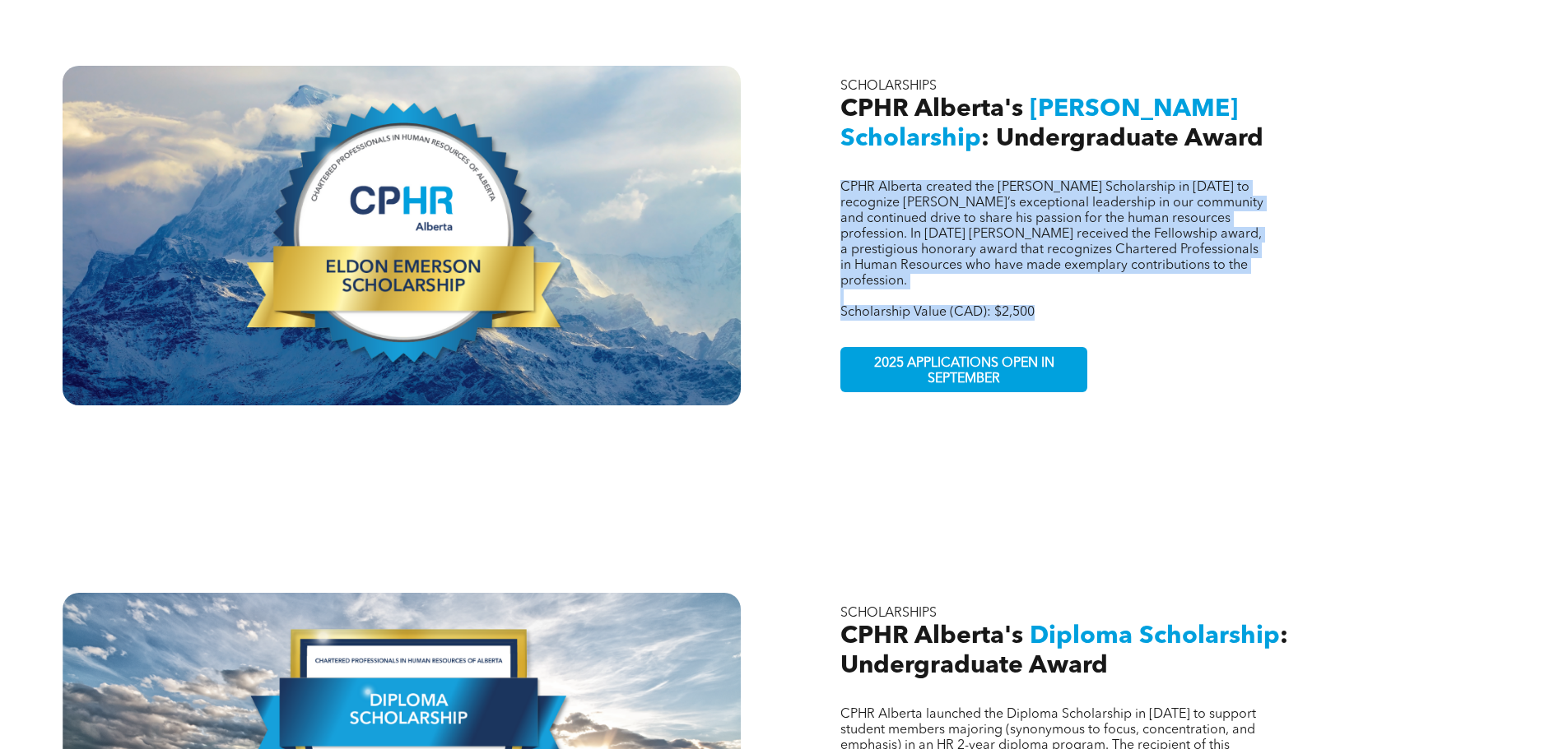
drag, startPoint x: 838, startPoint y: 170, endPoint x: 1041, endPoint y: 279, distance: 230.4
click at [1041, 279] on div "CPHR Alberta created the [PERSON_NAME] Scholarship in [DATE] to recognize [PERS…" at bounding box center [1166, 235] width 678 height 340
copy div "CPHR Alberta created the [PERSON_NAME] Scholarship in [DATE] to recognize [PERS…"
click at [1183, 241] on span "CPHR Alberta created the [PERSON_NAME] Scholarship in [DATE] to recognize [PERS…" at bounding box center [1052, 234] width 423 height 107
